Goal: Task Accomplishment & Management: Use online tool/utility

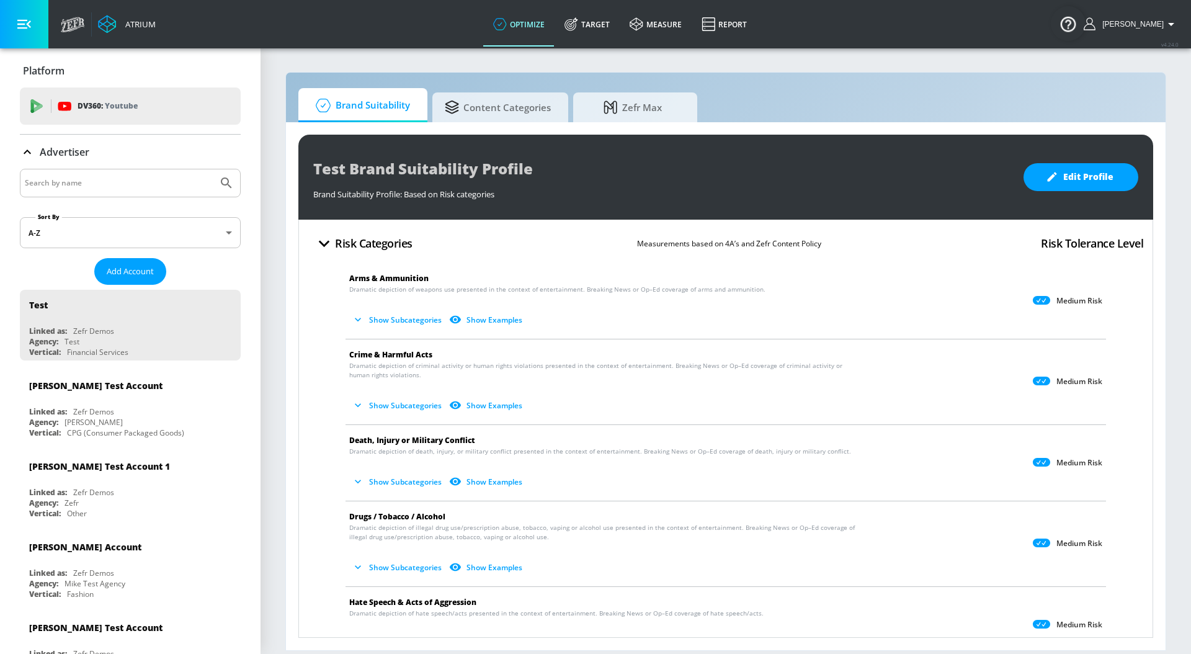
click at [125, 176] on input "Search by name" at bounding box center [119, 183] width 188 height 16
type input "general mills"
click at [213, 169] on button "Submit Search" at bounding box center [226, 182] width 27 height 27
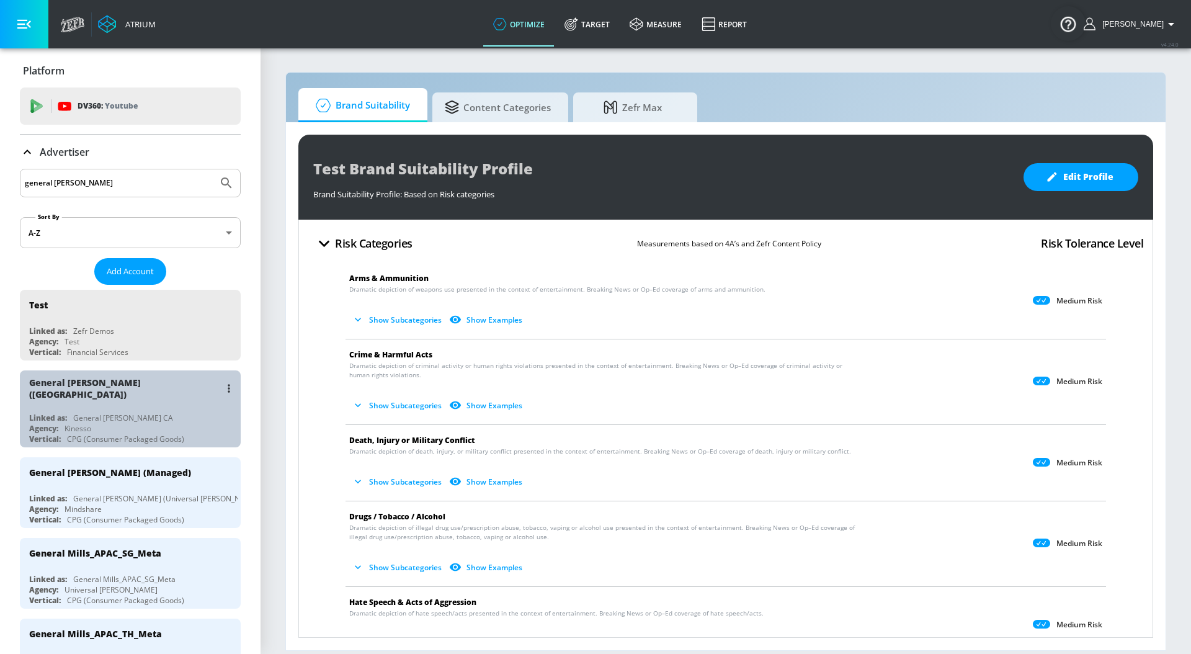
click at [160, 413] on div "Linked as: General Mills CA" at bounding box center [133, 418] width 208 height 11
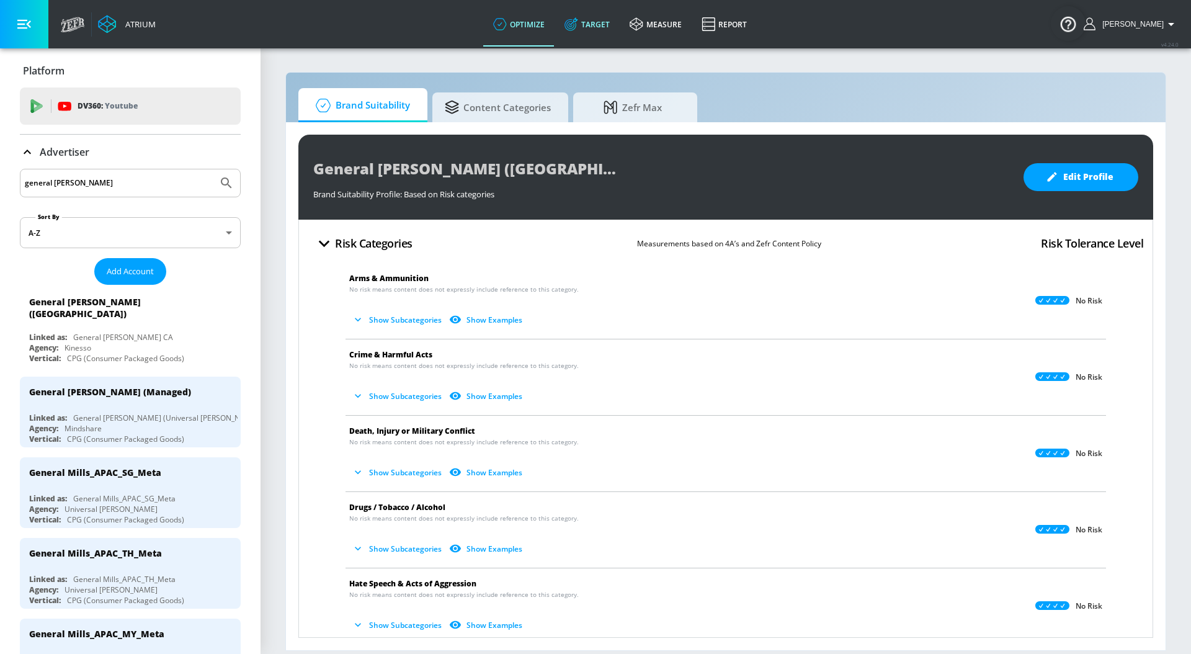
click at [607, 33] on link "Target" at bounding box center [587, 24] width 65 height 45
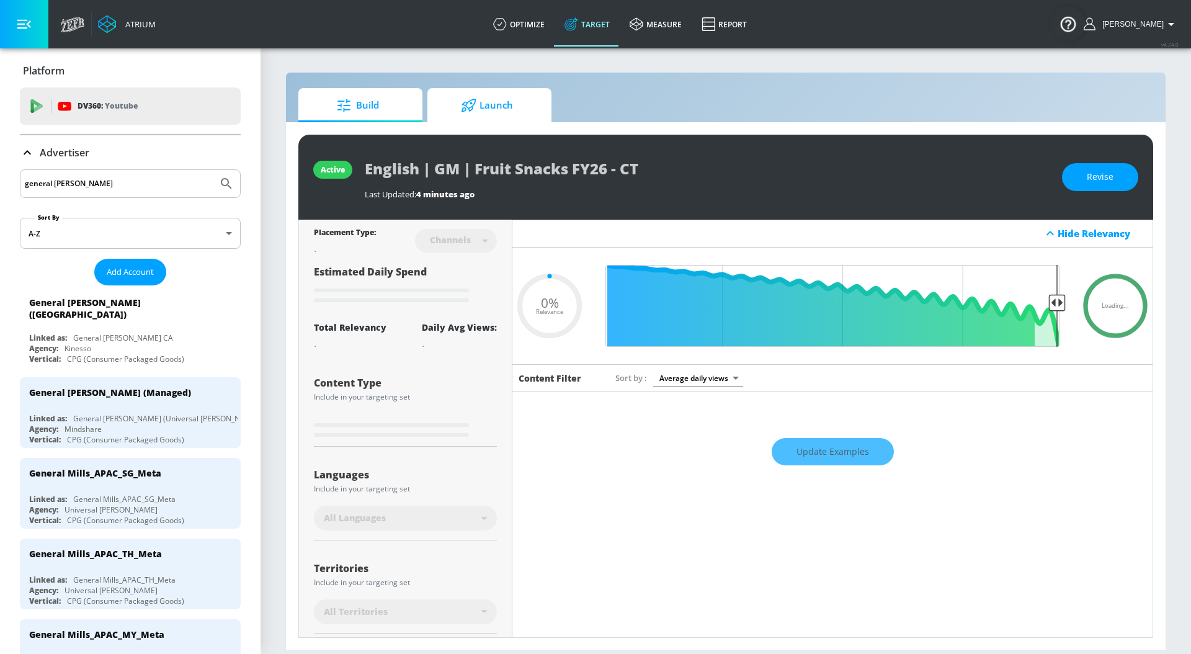
type input "0.05"
click at [516, 93] on span "Launch" at bounding box center [487, 106] width 94 height 30
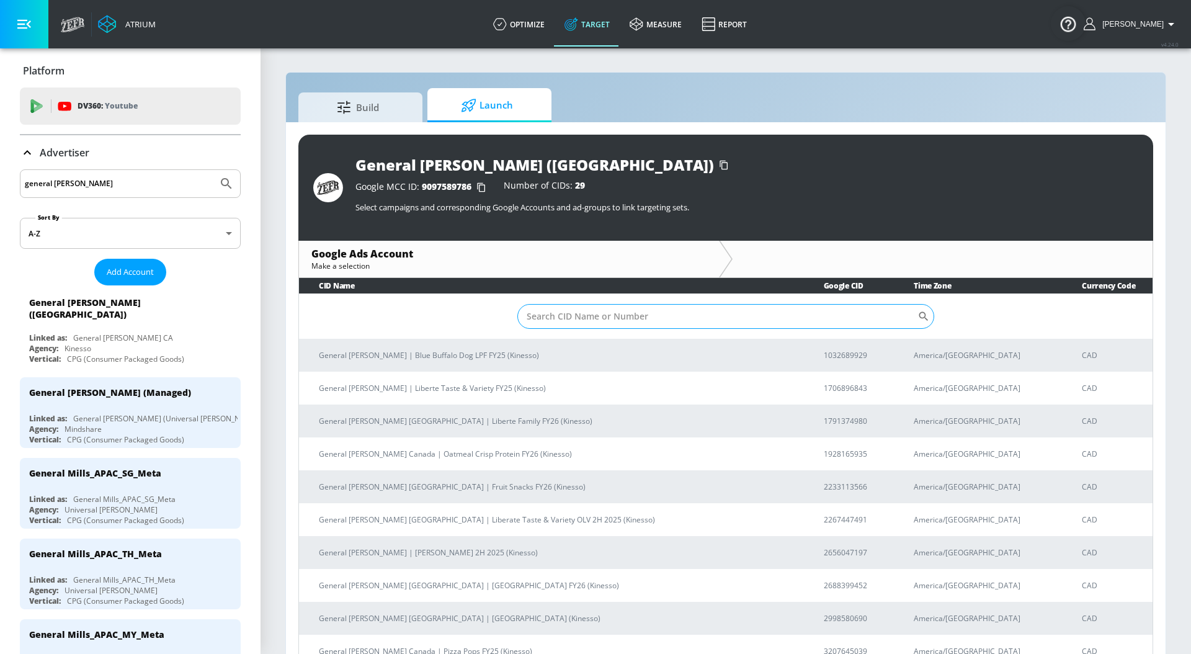
click at [576, 326] on input "Sort By" at bounding box center [717, 316] width 400 height 25
paste input "2233113566"
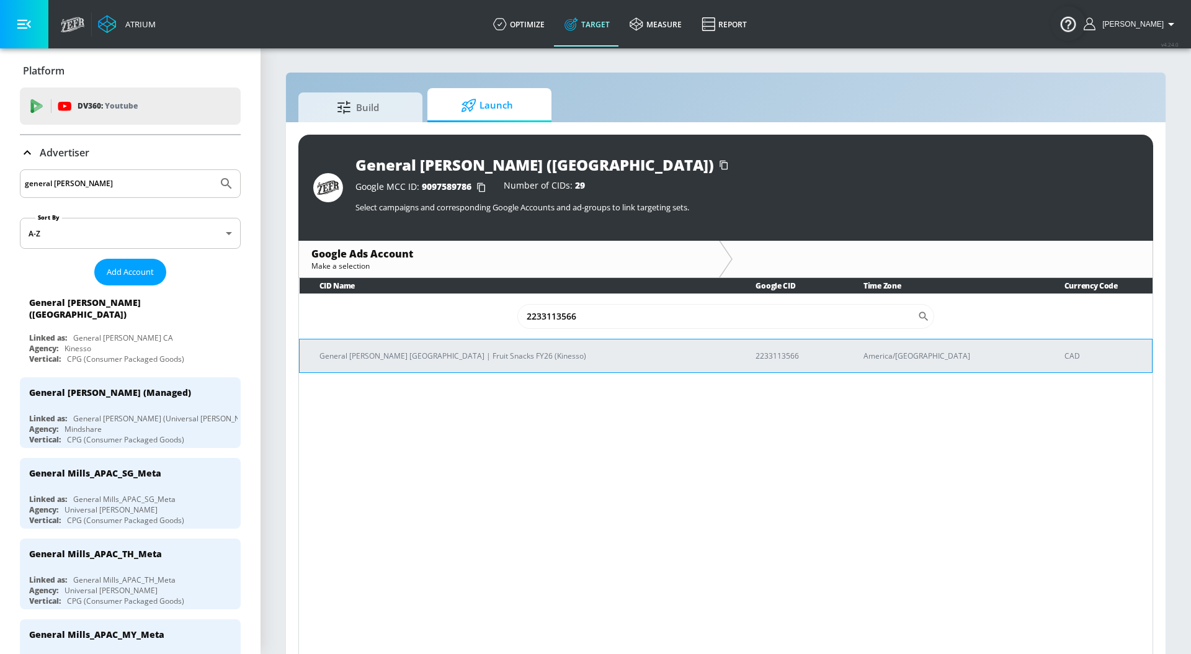
type input "2233113566"
click at [561, 349] on p "General [PERSON_NAME] [GEOGRAPHIC_DATA] | Fruit Snacks FY26 (Kinesso)" at bounding box center [523, 355] width 406 height 13
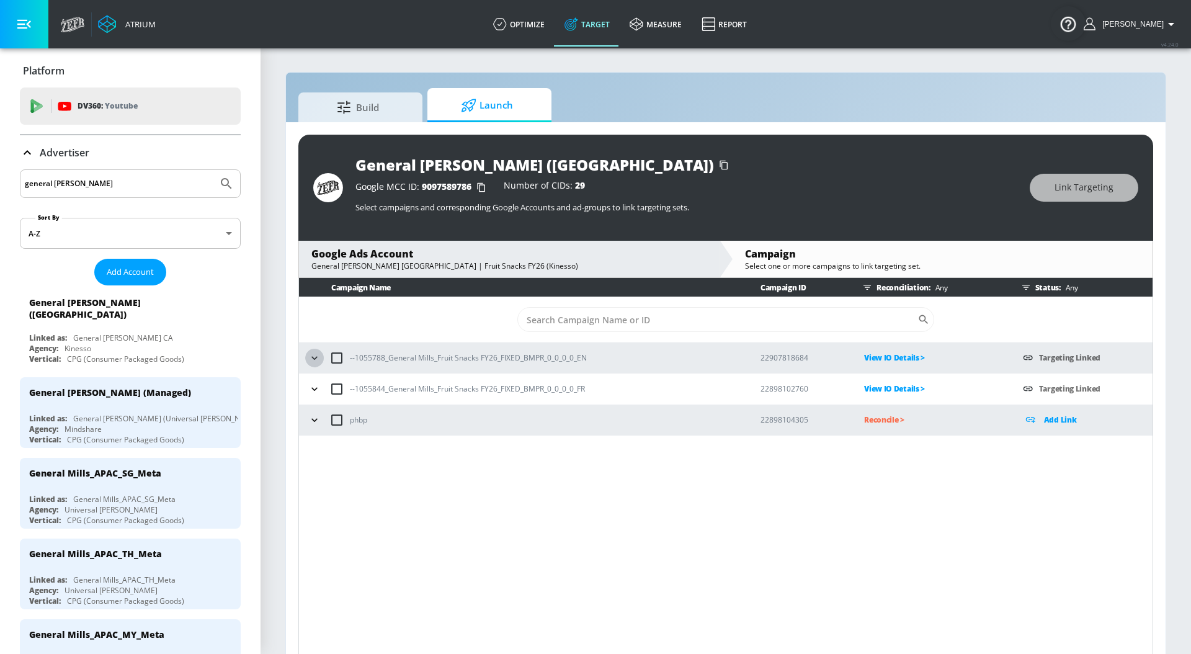
click at [309, 359] on icon "button" at bounding box center [314, 358] width 12 height 12
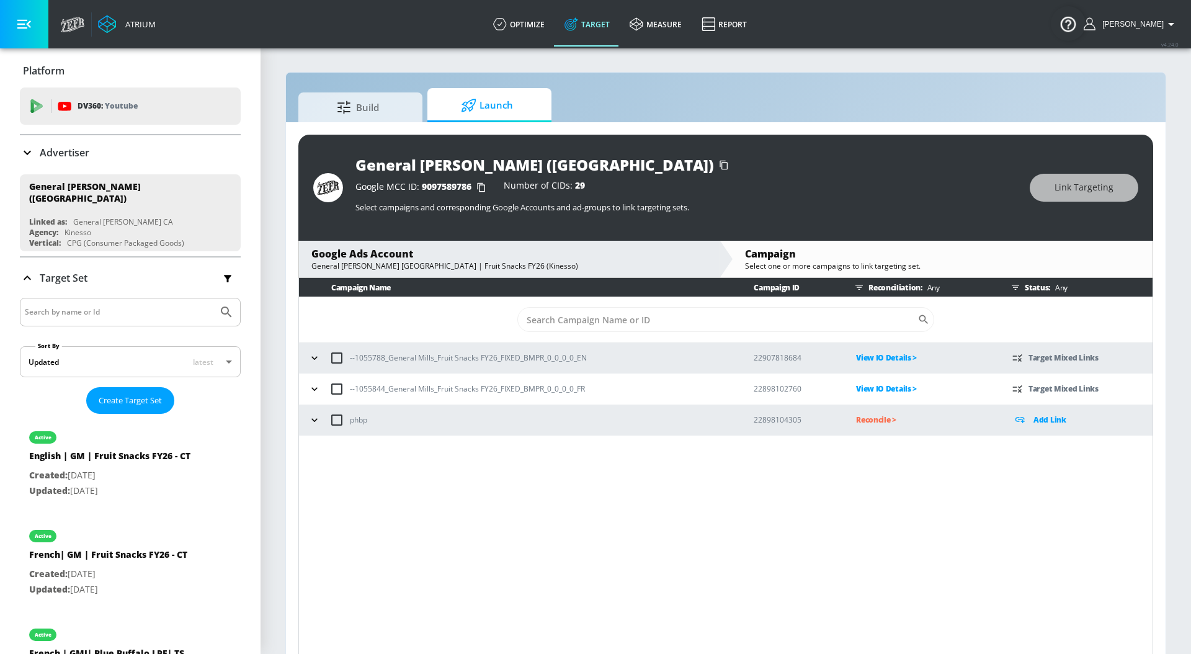
click at [313, 356] on icon "button" at bounding box center [314, 358] width 12 height 12
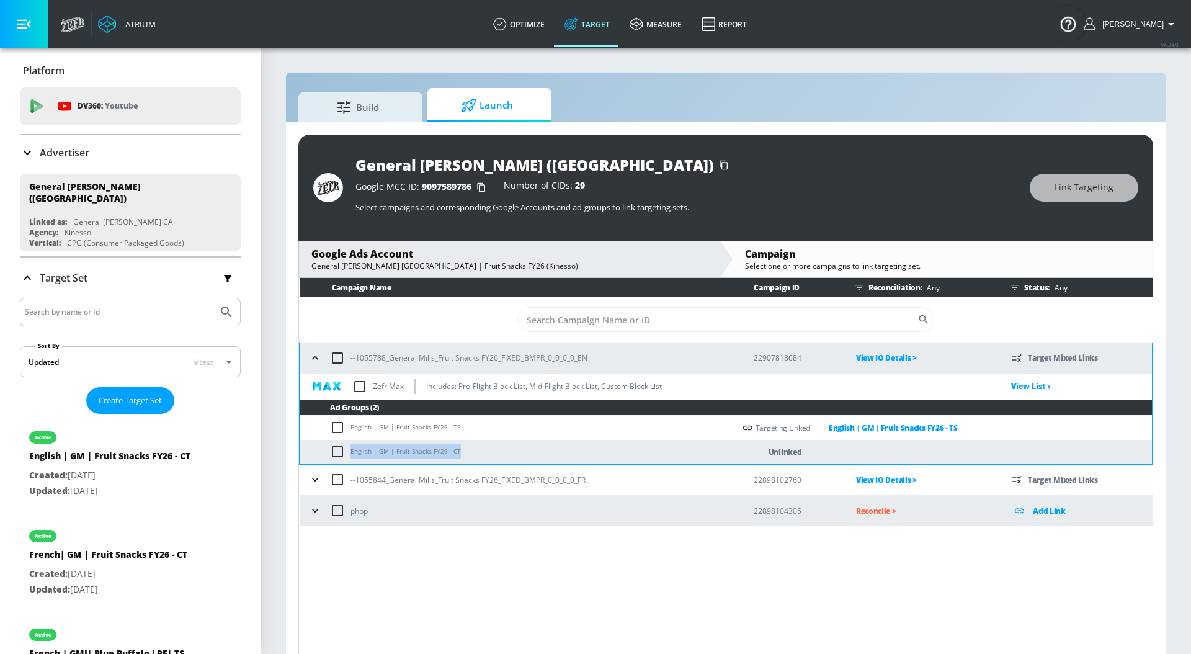
drag, startPoint x: 468, startPoint y: 457, endPoint x: 495, endPoint y: 451, distance: 27.9
click at [495, 451] on td "English | GM | Fruit Snacks FY26 - CT" at bounding box center [517, 452] width 435 height 24
copy td "English | GM | Fruit Snacks FY26 - CT"
click at [339, 452] on input "checkbox" at bounding box center [340, 451] width 20 height 15
checkbox input "true"
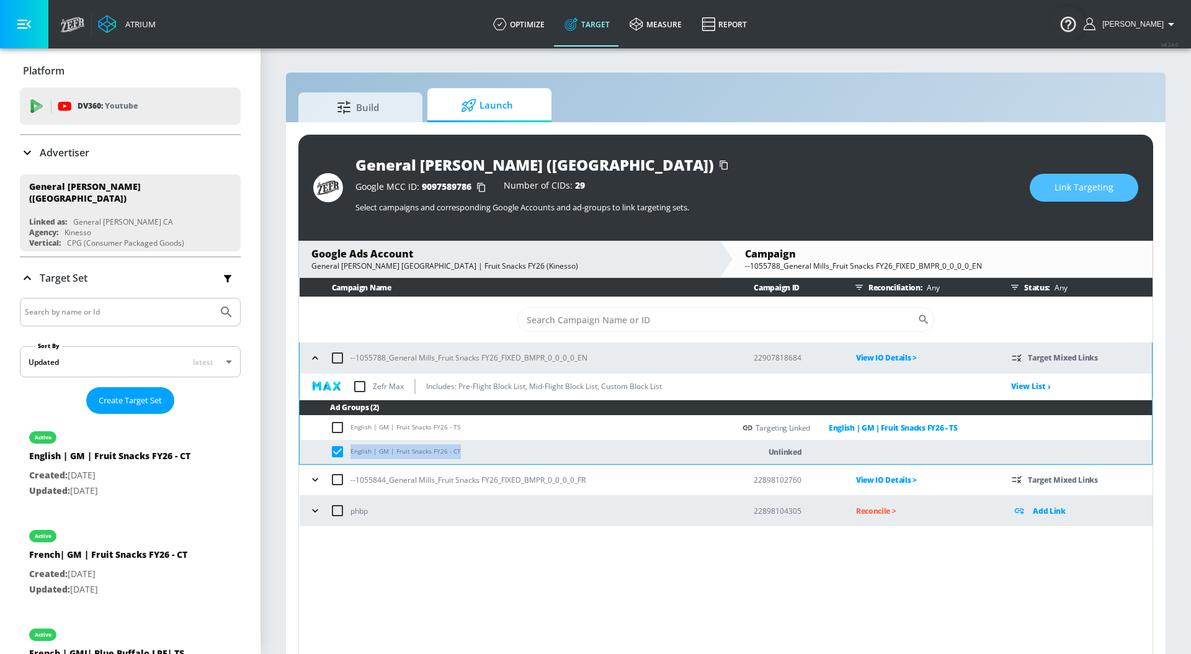
click at [1060, 190] on span "Link Targeting" at bounding box center [1084, 188] width 59 height 16
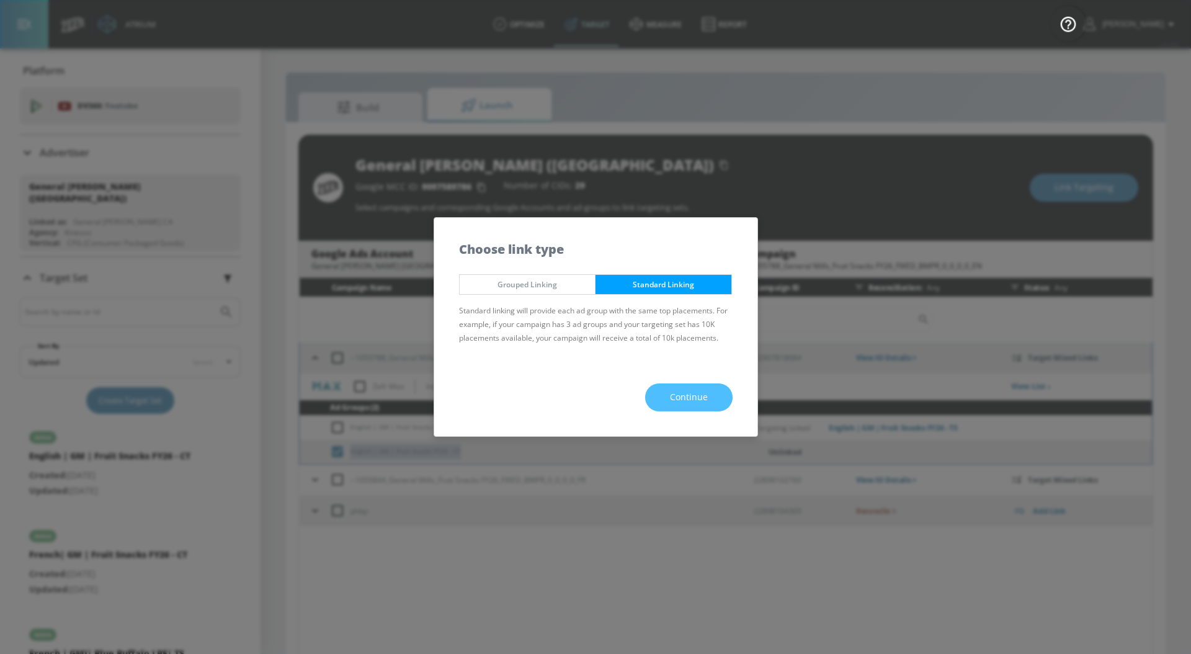
click at [699, 389] on button "Continue" at bounding box center [688, 397] width 87 height 28
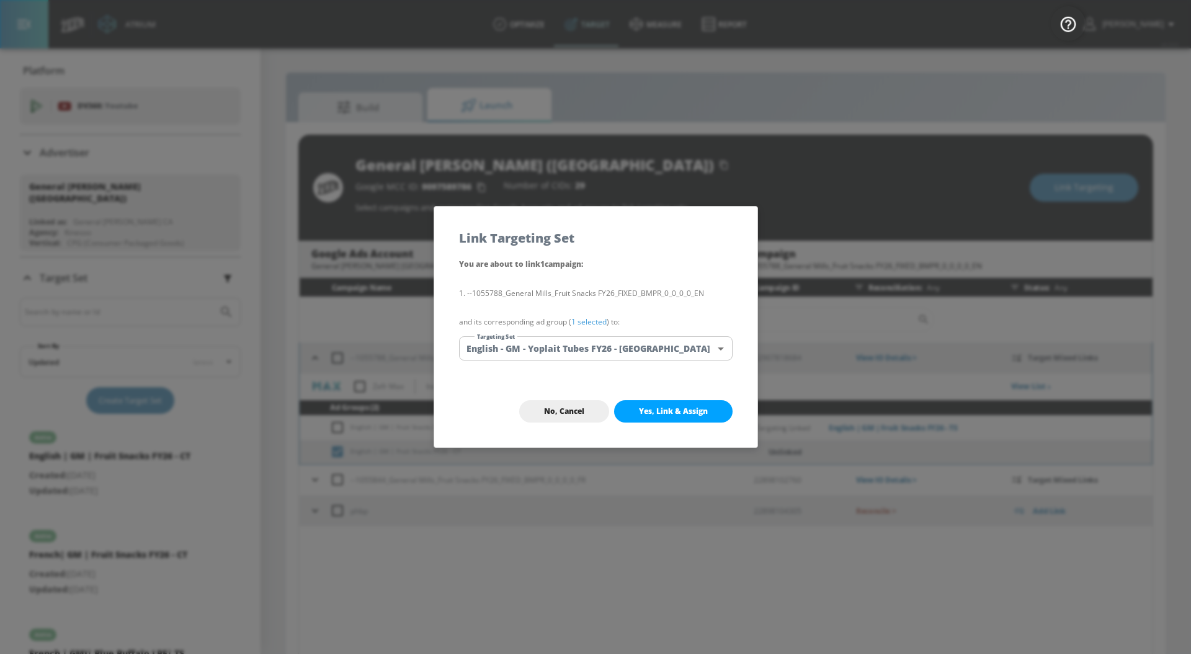
click at [598, 327] on p "and its corresponding ad group ( 1 selected ) to:" at bounding box center [596, 322] width 274 height 14
click at [598, 323] on link "1 selected" at bounding box center [588, 321] width 35 height 11
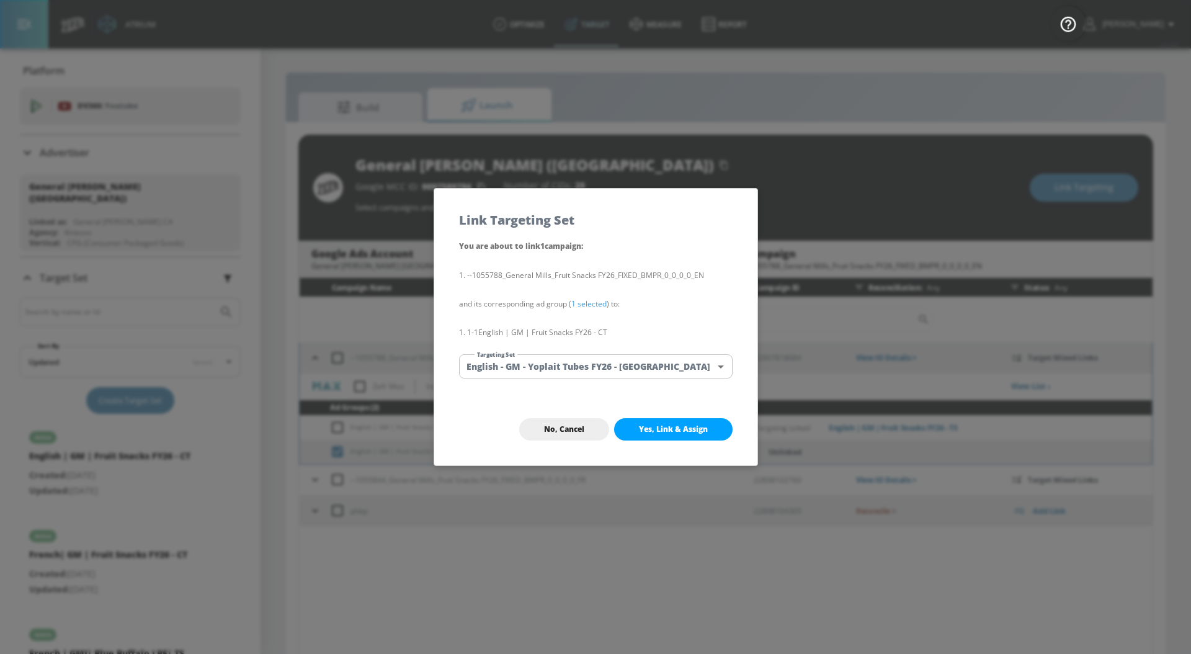
click at [596, 360] on body "Atrium optimize Target measure Report optimize Target measure Report v 4.24.0 […" at bounding box center [595, 336] width 1191 height 672
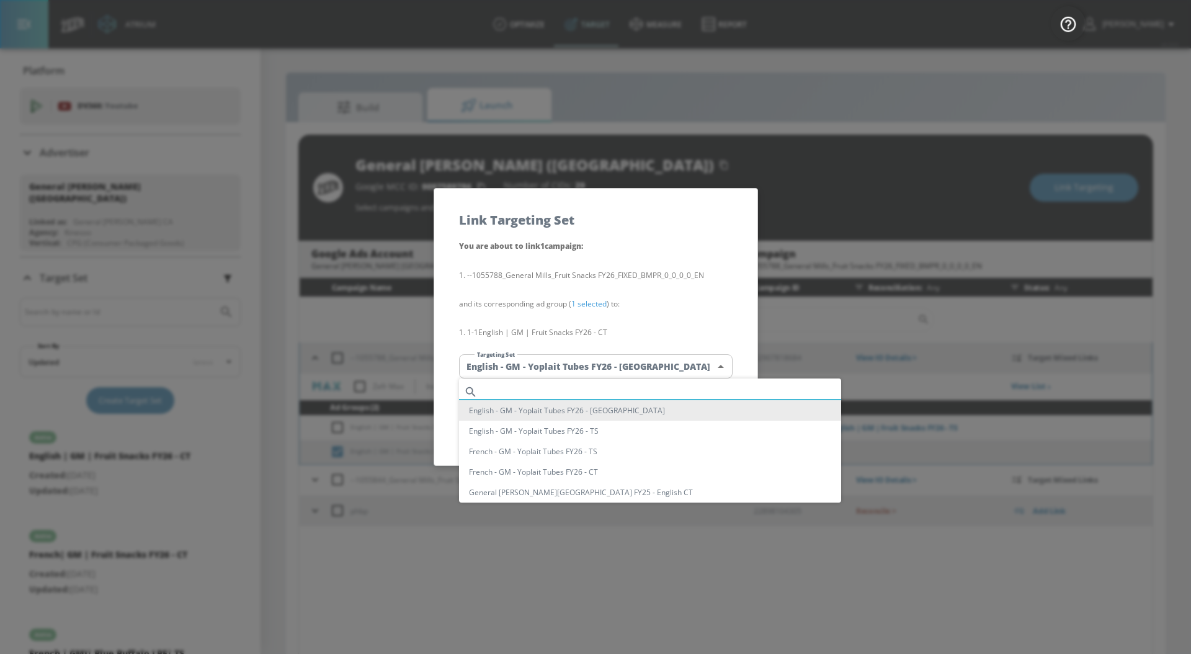
click at [573, 389] on input "text" at bounding box center [662, 391] width 359 height 17
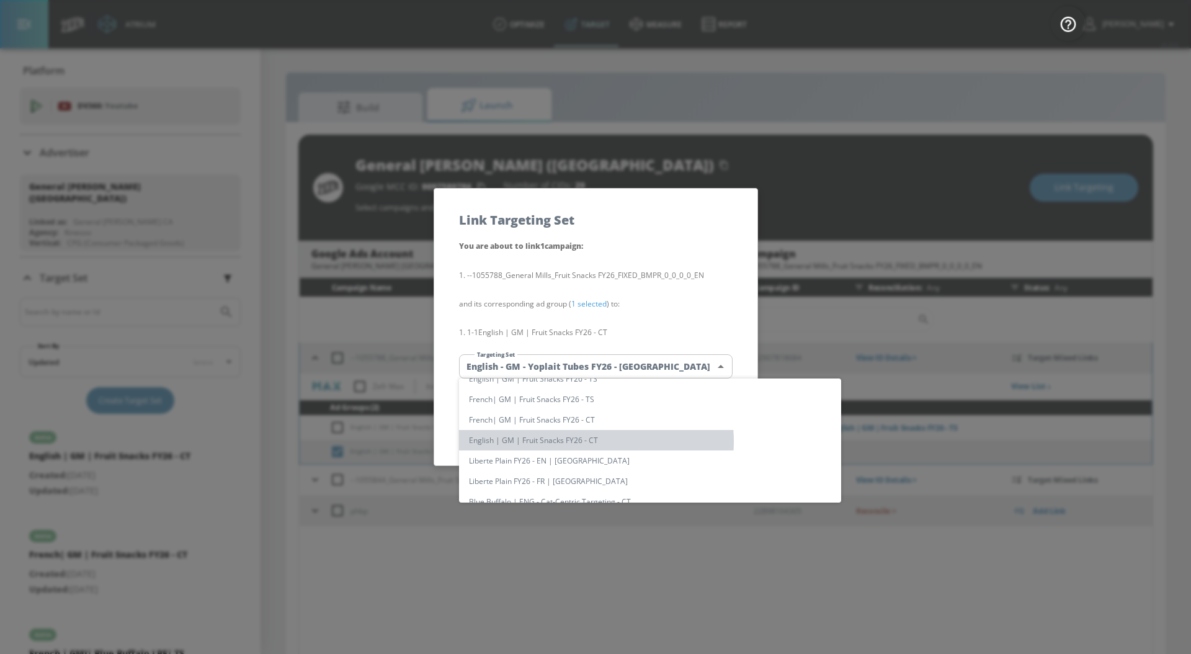
click at [583, 441] on li "English | GM | Fruit Snacks FY26 - CT" at bounding box center [650, 440] width 382 height 20
type input "2255f7d3-a765-439d-a346-bcbf9b21a340"
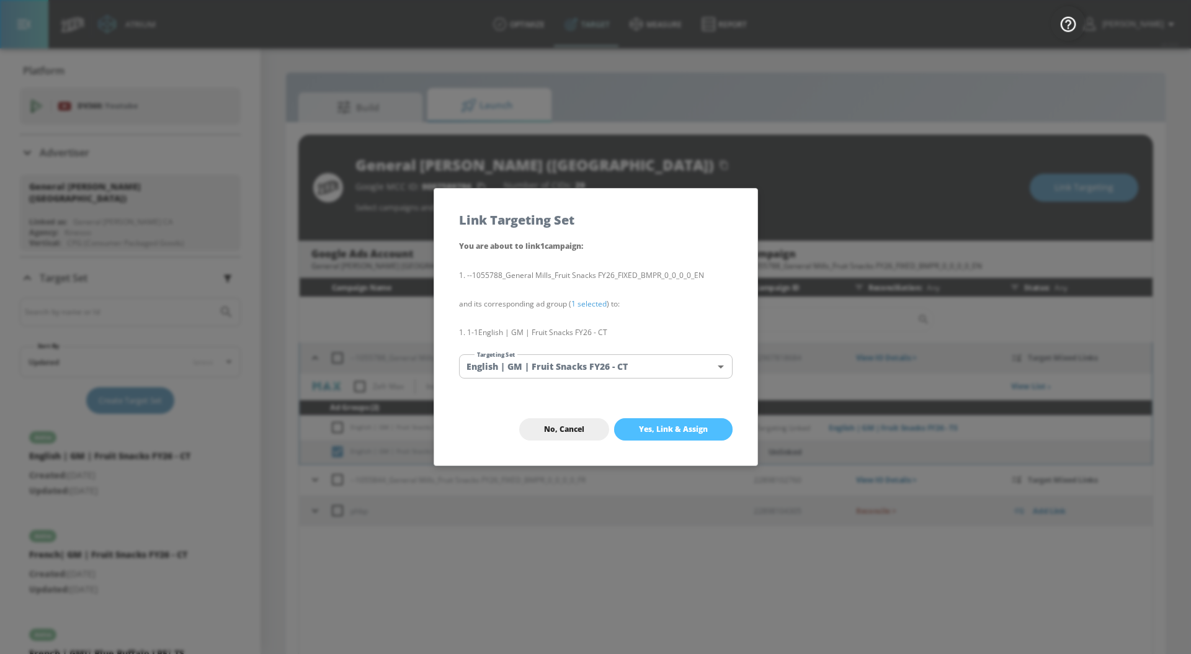
click at [671, 429] on span "Yes, Link & Assign" at bounding box center [673, 429] width 69 height 10
checkbox input "false"
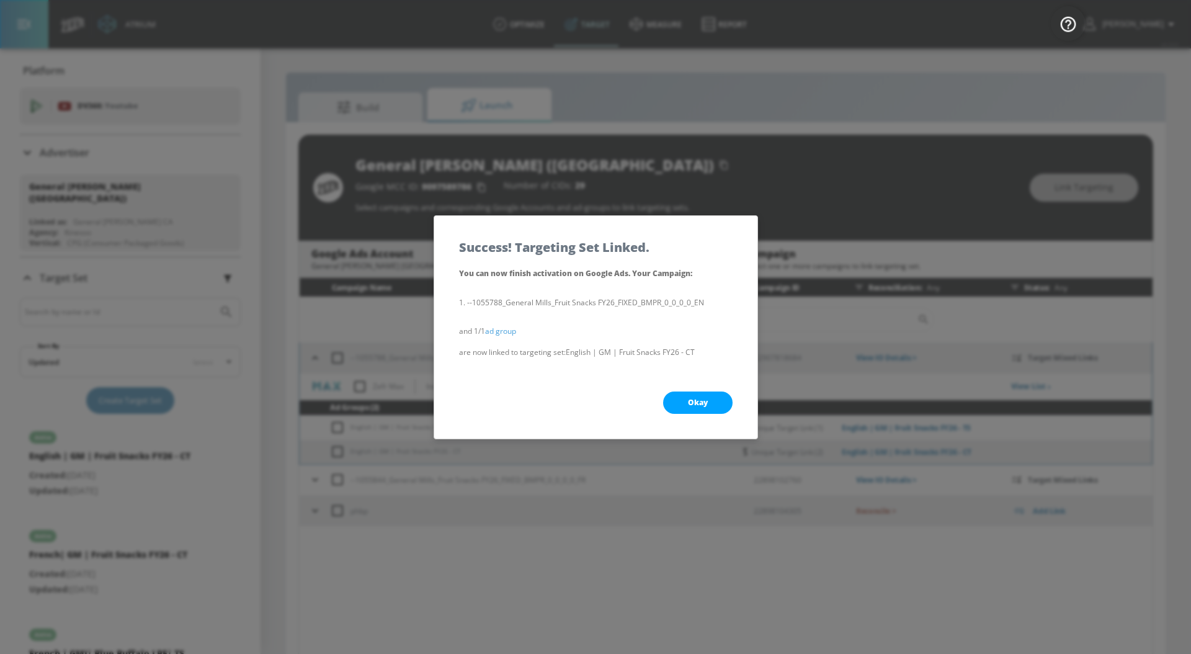
click at [701, 398] on span "Okay" at bounding box center [698, 403] width 20 height 10
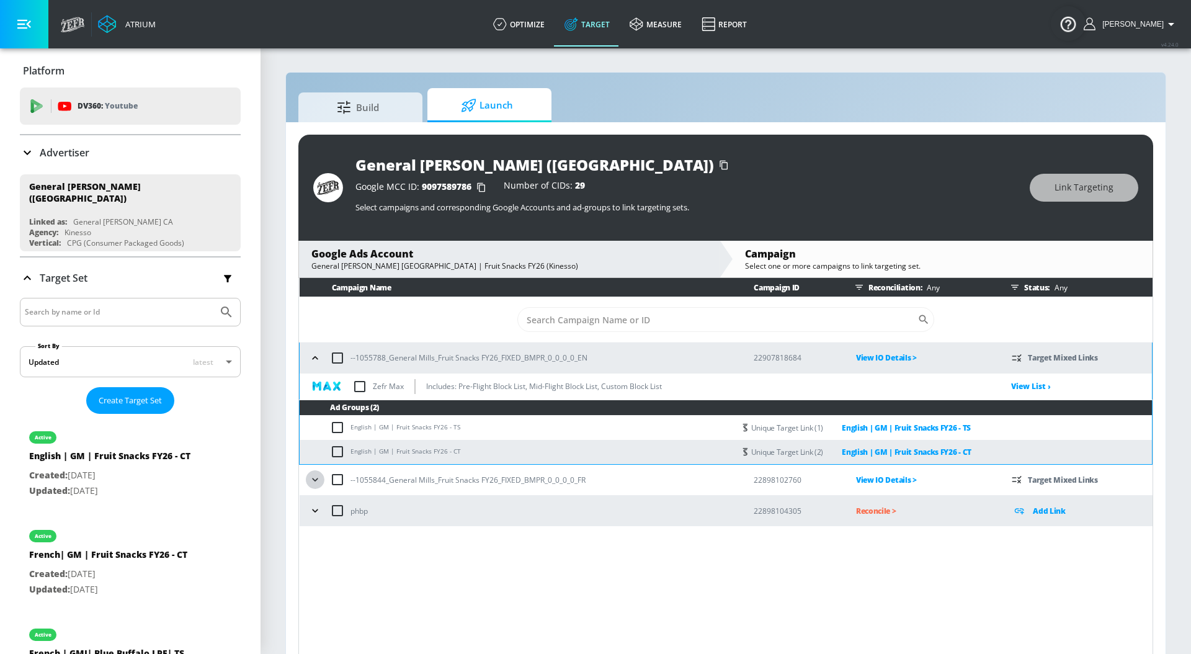
click at [318, 478] on icon "button" at bounding box center [315, 479] width 12 height 12
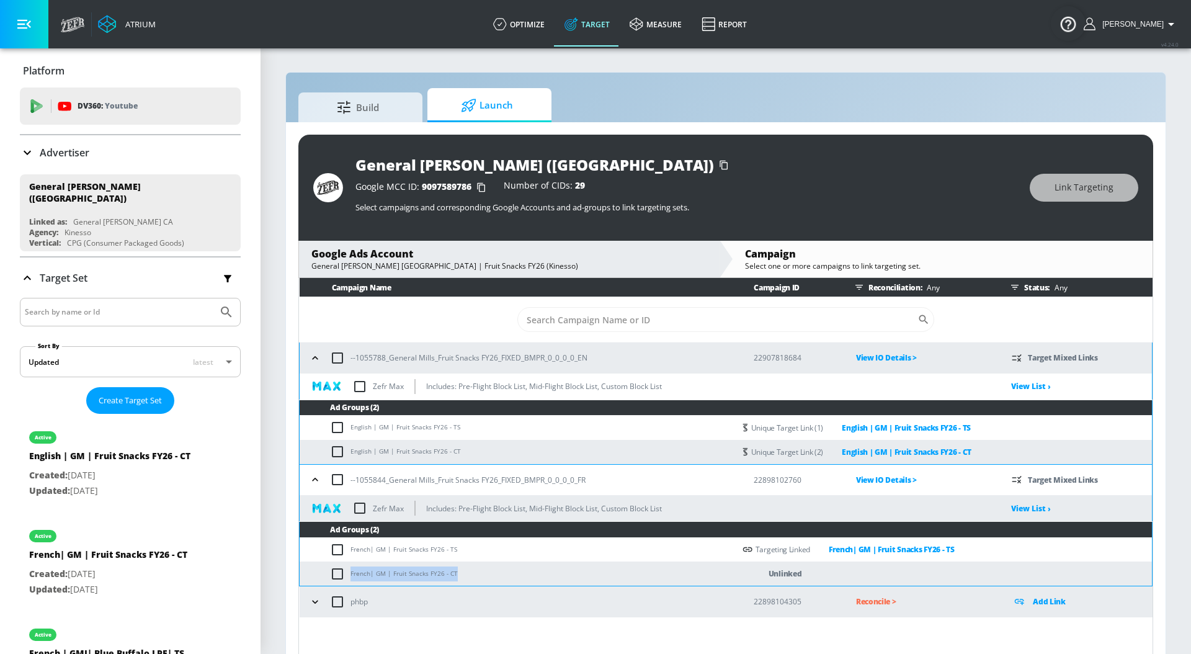
drag, startPoint x: 467, startPoint y: 573, endPoint x: 349, endPoint y: 573, distance: 117.3
click at [349, 573] on td "French| GM | Fruit Snacks FY26 - CT" at bounding box center [517, 574] width 435 height 24
copy td "French| GM | Fruit Snacks FY26 - CT"
click at [342, 570] on input "checkbox" at bounding box center [340, 574] width 20 height 15
checkbox input "true"
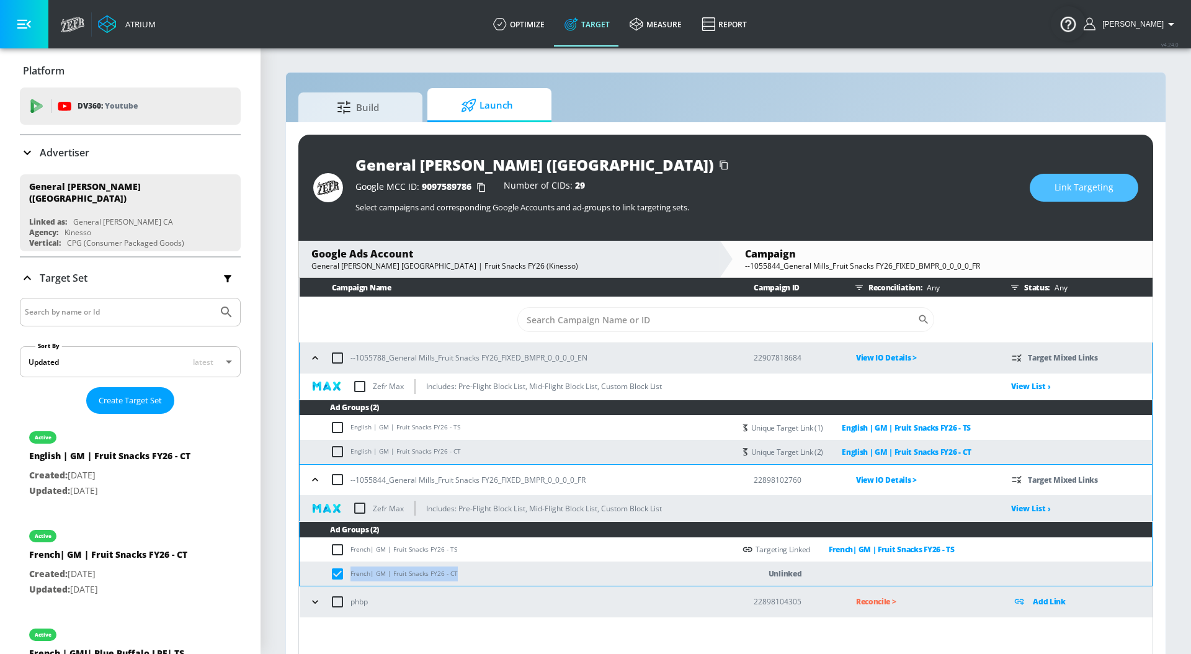
click at [1089, 180] on span "Link Targeting" at bounding box center [1084, 188] width 59 height 16
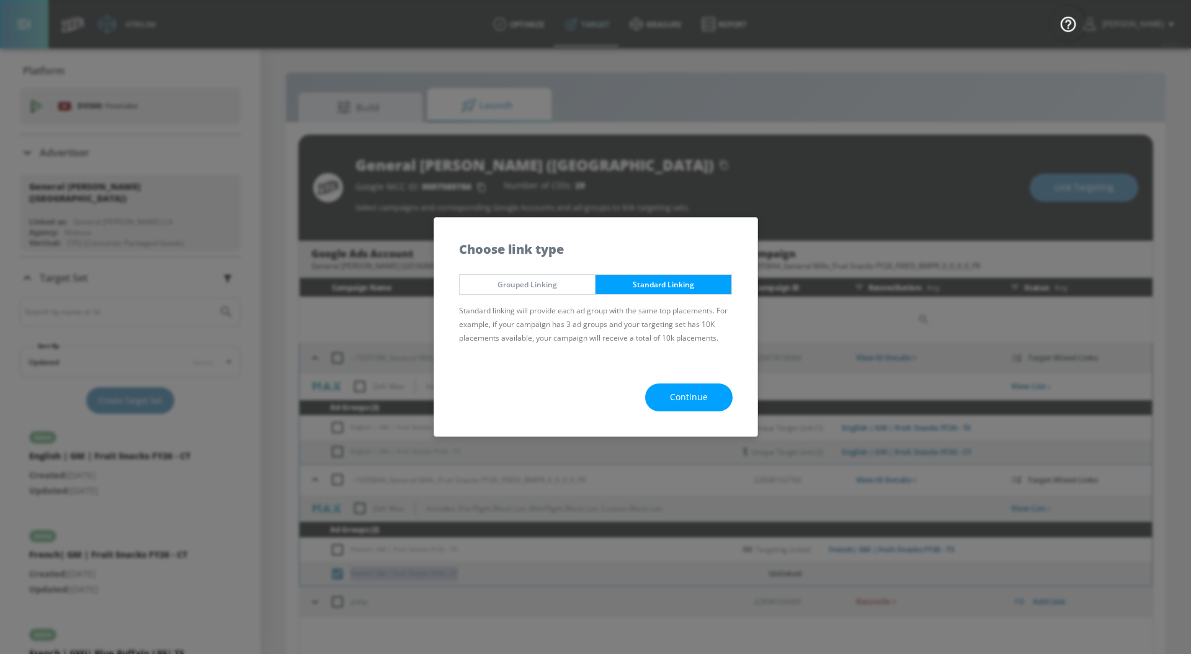
click at [698, 405] on button "Continue" at bounding box center [688, 397] width 87 height 28
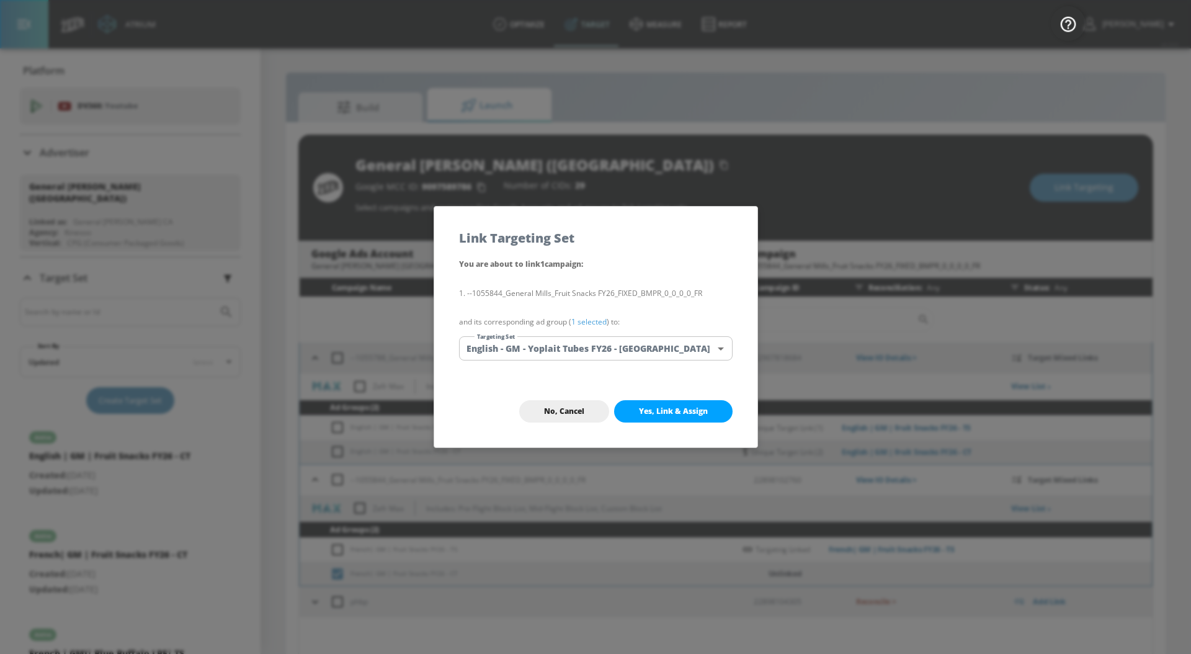
click at [594, 320] on link "1 selected" at bounding box center [588, 321] width 35 height 11
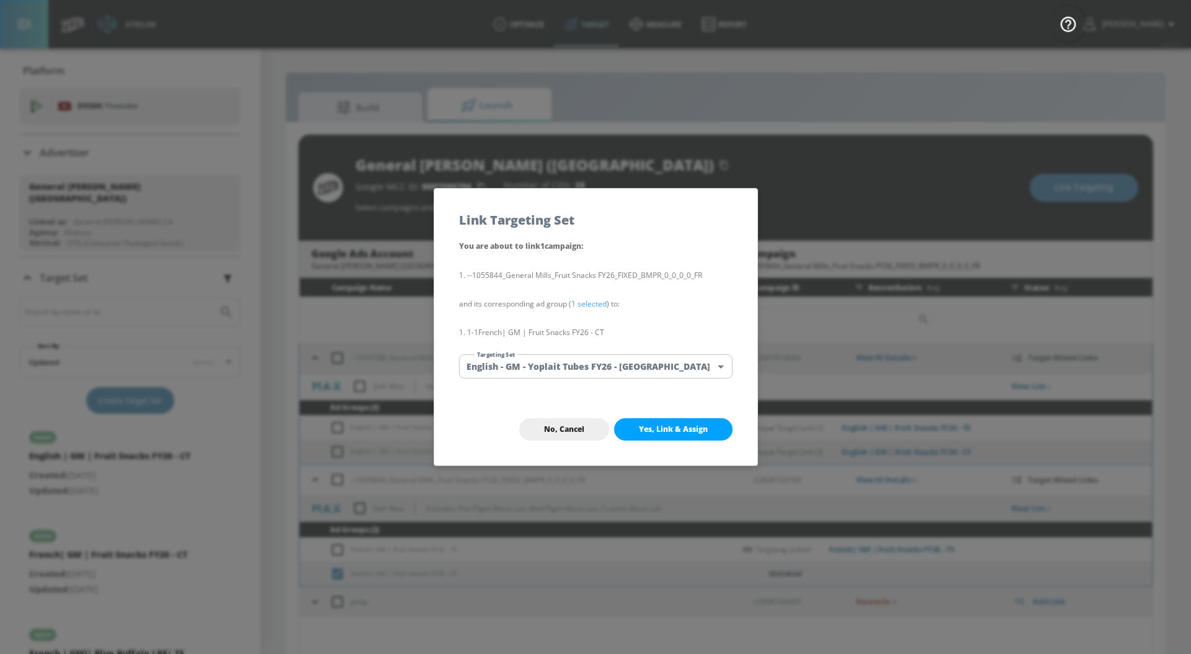
click at [592, 362] on body "Atrium optimize Target measure Report optimize Target measure Report v 4.24.0 […" at bounding box center [595, 336] width 1191 height 672
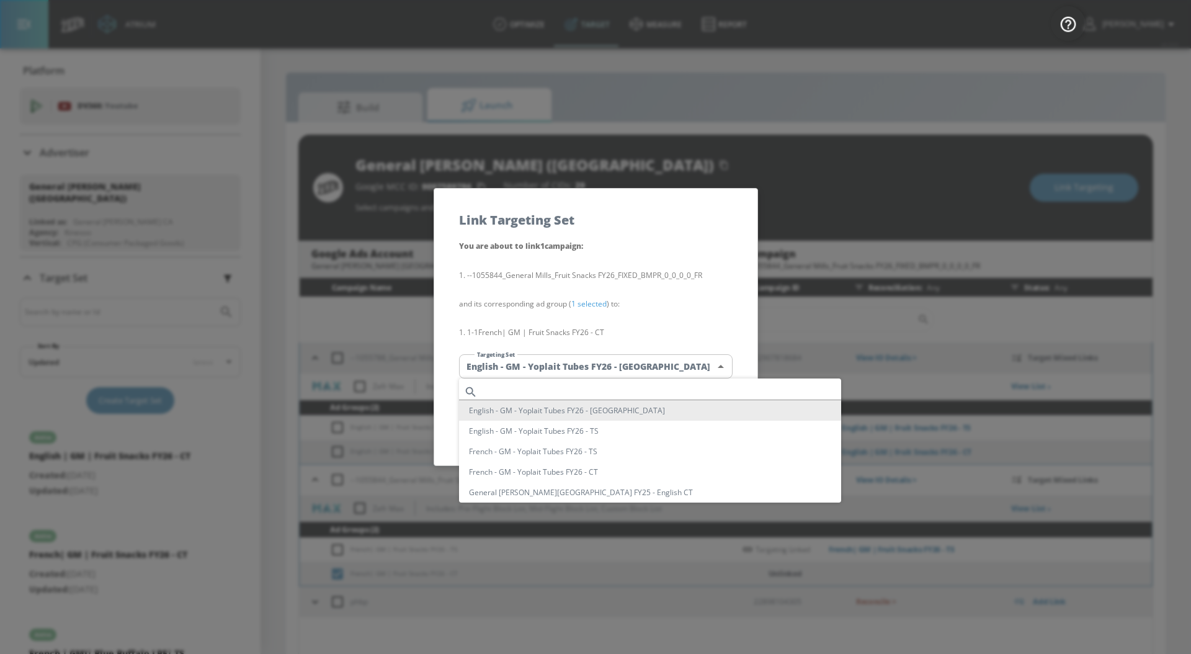
scroll to position [2264, 0]
click at [605, 443] on li "French| GM | Fruit Snacks FY26 - CT" at bounding box center [650, 440] width 382 height 20
type input "5db0a62f-38a7-45e9-880a-caae9cd8838c"
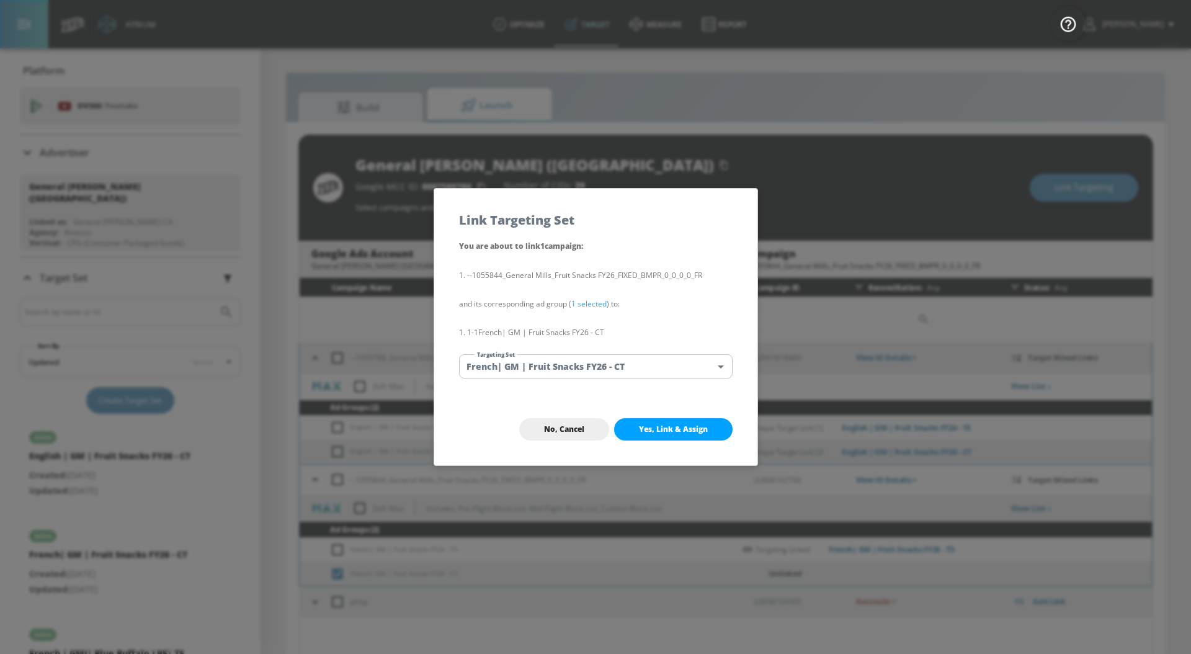
click at [671, 432] on span "Yes, Link & Assign" at bounding box center [673, 429] width 69 height 10
checkbox input "false"
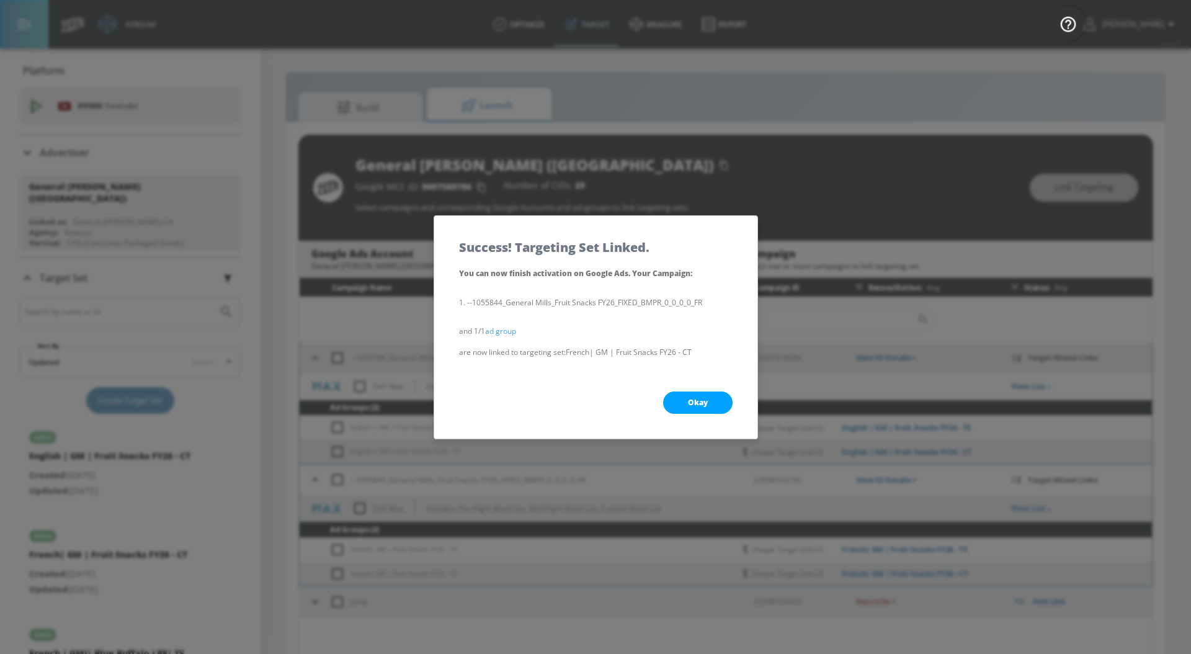
click at [699, 404] on span "Okay" at bounding box center [698, 403] width 20 height 10
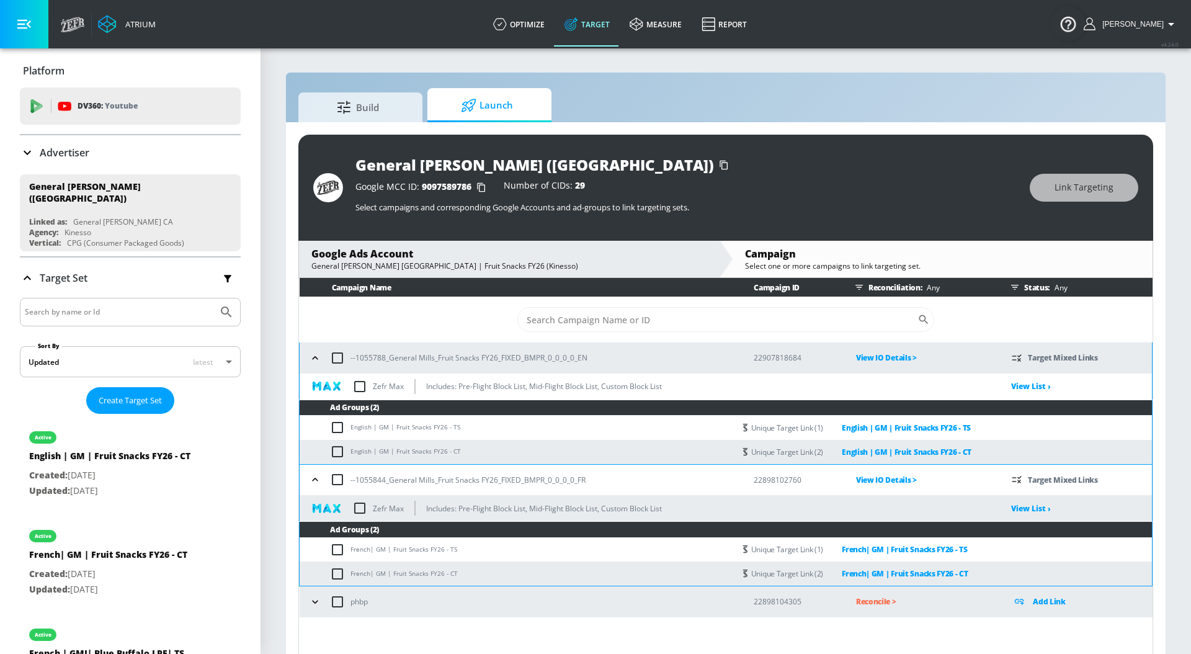
scroll to position [18, 0]
